Goal: Transaction & Acquisition: Subscribe to service/newsletter

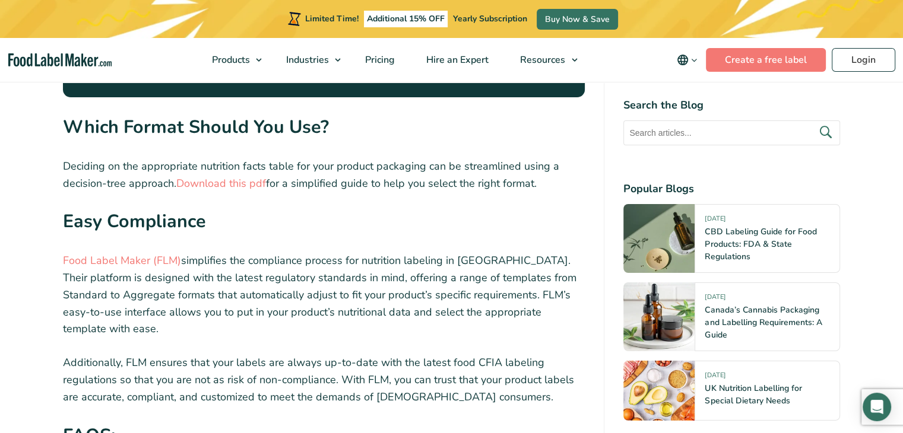
scroll to position [4273, 0]
click at [150, 253] on link "Food Label Maker (FLM)" at bounding box center [122, 260] width 118 height 14
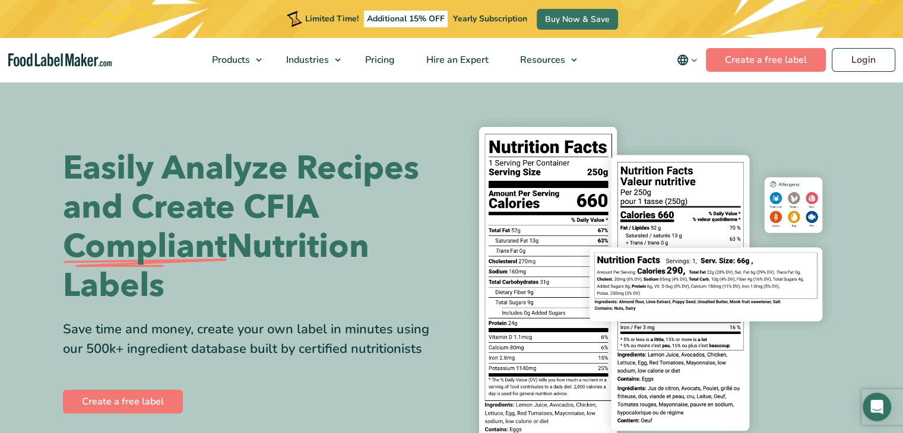
scroll to position [237, 0]
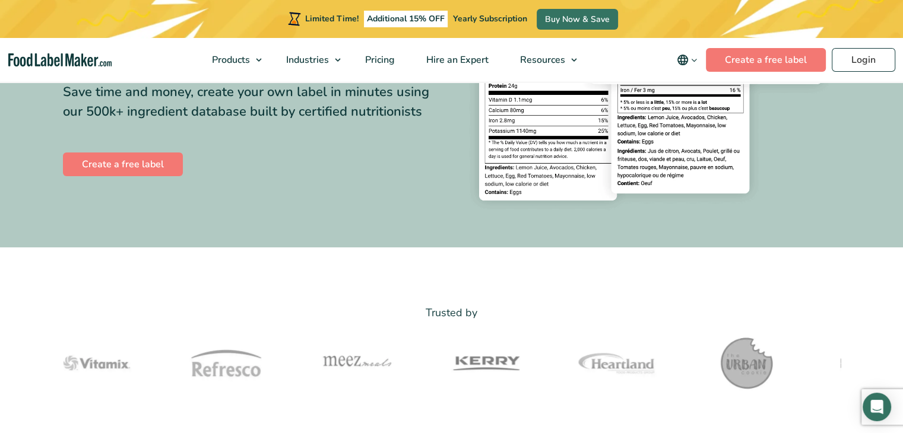
click at [138, 148] on div "Easily Analyze Recipes and Create CFIA Compliant Nutrition Labels Save time and…" at bounding box center [253, 45] width 380 height 267
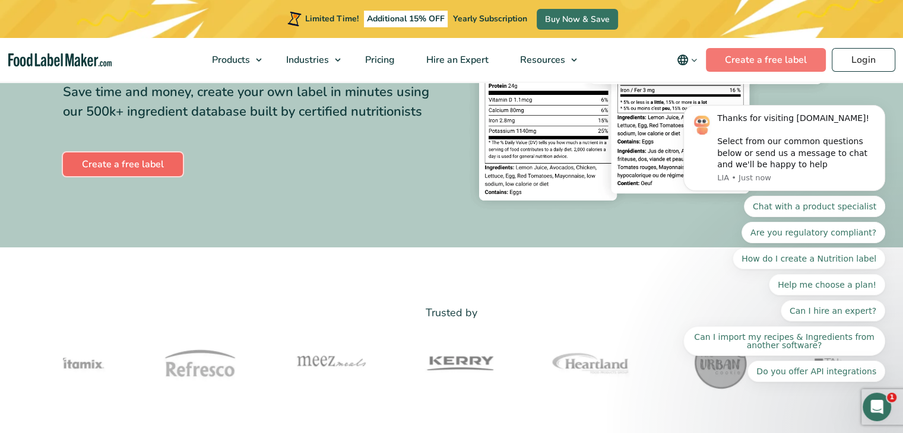
scroll to position [0, 0]
click at [138, 157] on link "Create a free label" at bounding box center [123, 165] width 120 height 24
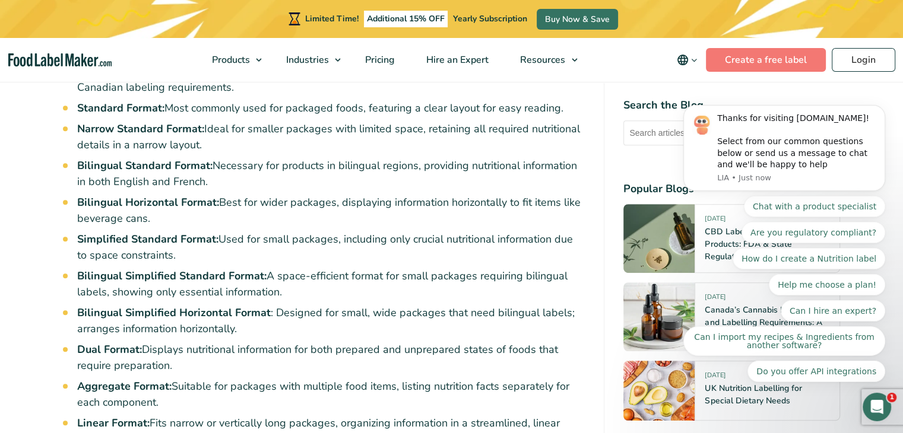
scroll to position [653, 0]
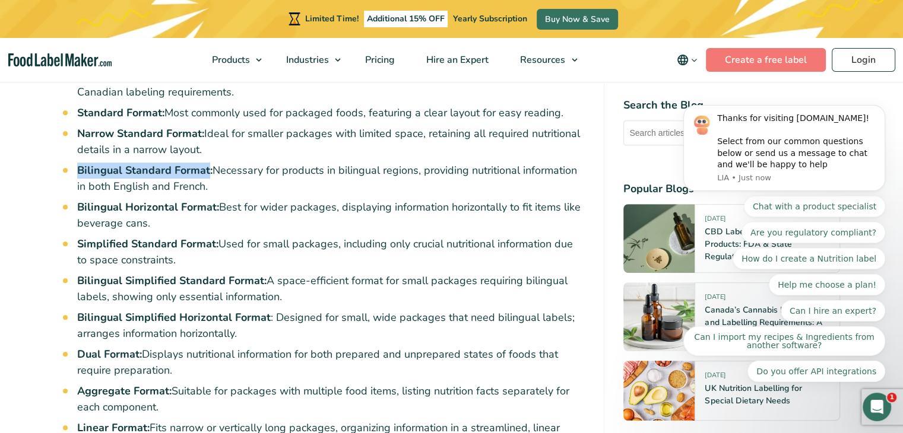
drag, startPoint x: 76, startPoint y: 153, endPoint x: 208, endPoint y: 158, distance: 132.5
click at [208, 163] on strong "Bilingual Standard Format:" at bounding box center [144, 170] width 135 height 14
